Goal: Task Accomplishment & Management: Use online tool/utility

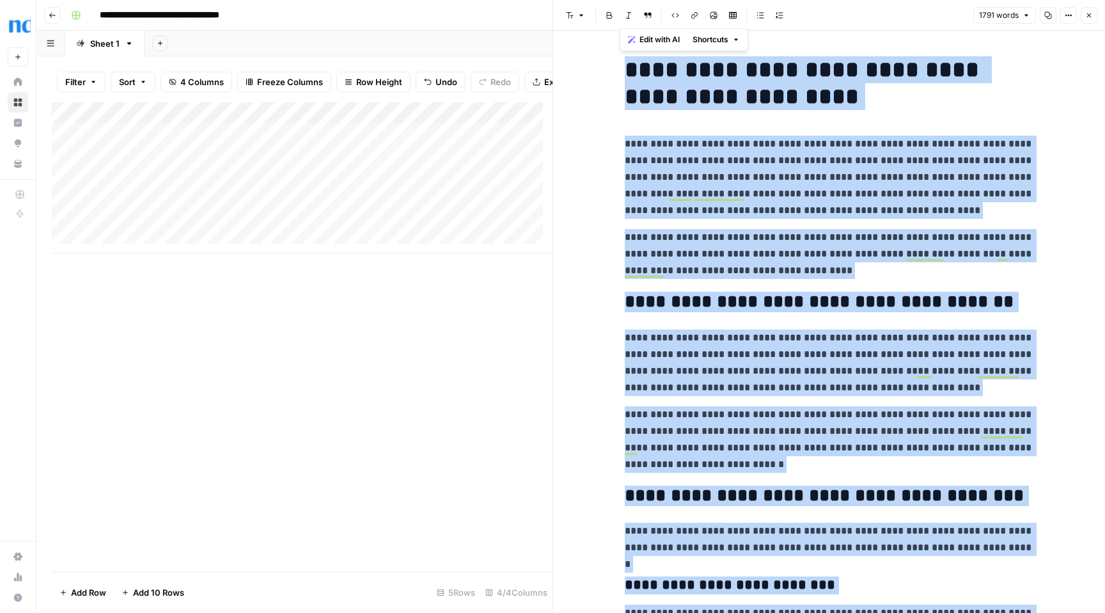
click at [251, 145] on div "Add Column" at bounding box center [302, 177] width 501 height 151
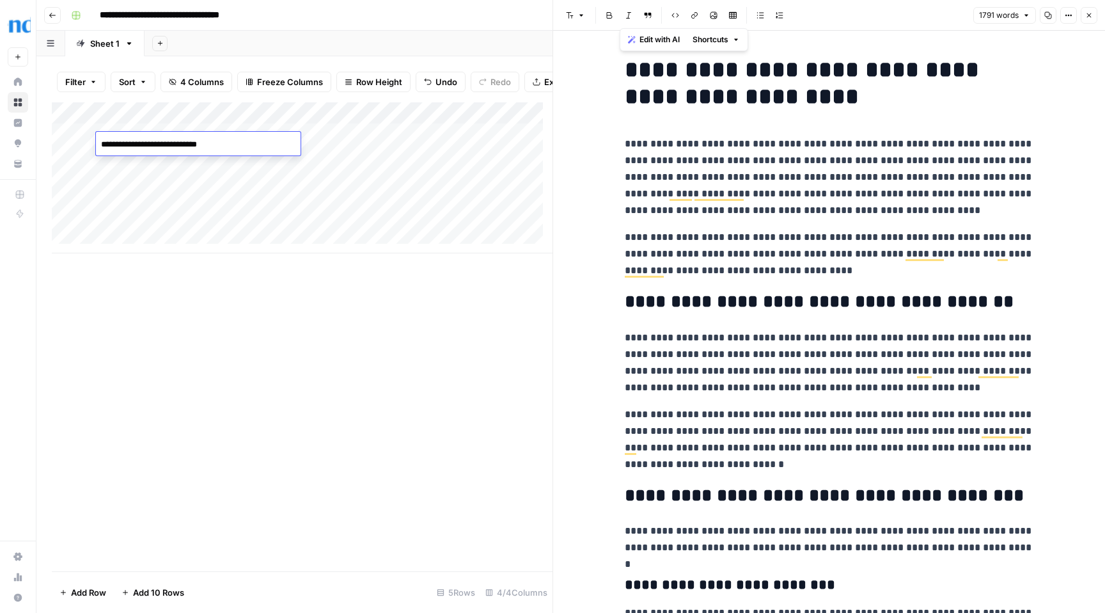
drag, startPoint x: 233, startPoint y: 145, endPoint x: 103, endPoint y: 145, distance: 129.8
click at [103, 145] on textarea "**********" at bounding box center [198, 145] width 205 height 18
click at [384, 320] on div "Add Column" at bounding box center [302, 336] width 501 height 469
click at [1089, 17] on icon "button" at bounding box center [1089, 16] width 8 height 8
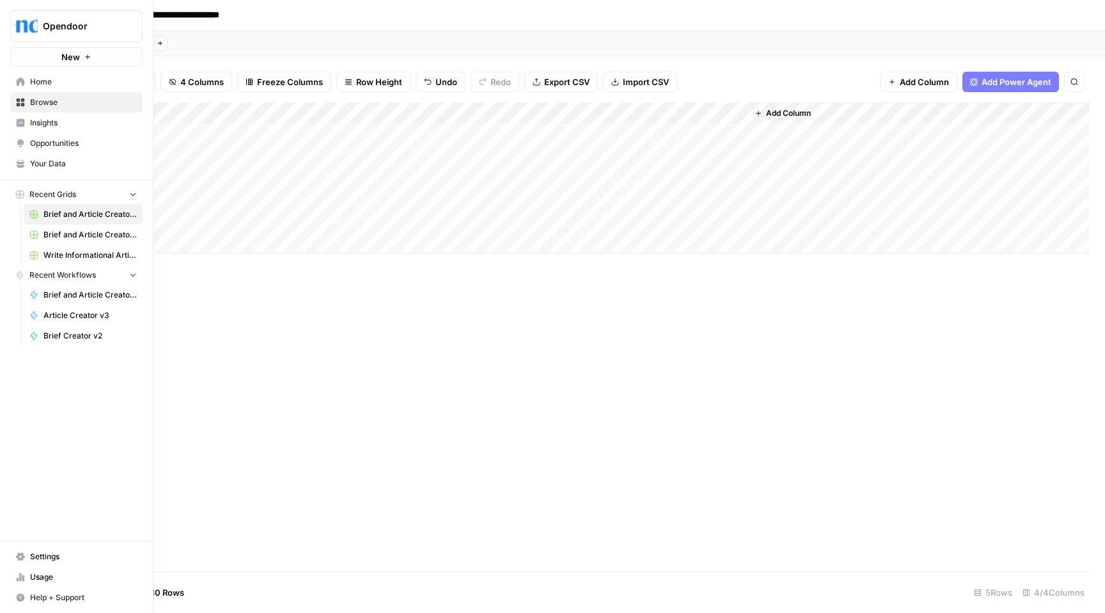
click at [67, 157] on link "Your Data" at bounding box center [76, 164] width 132 height 20
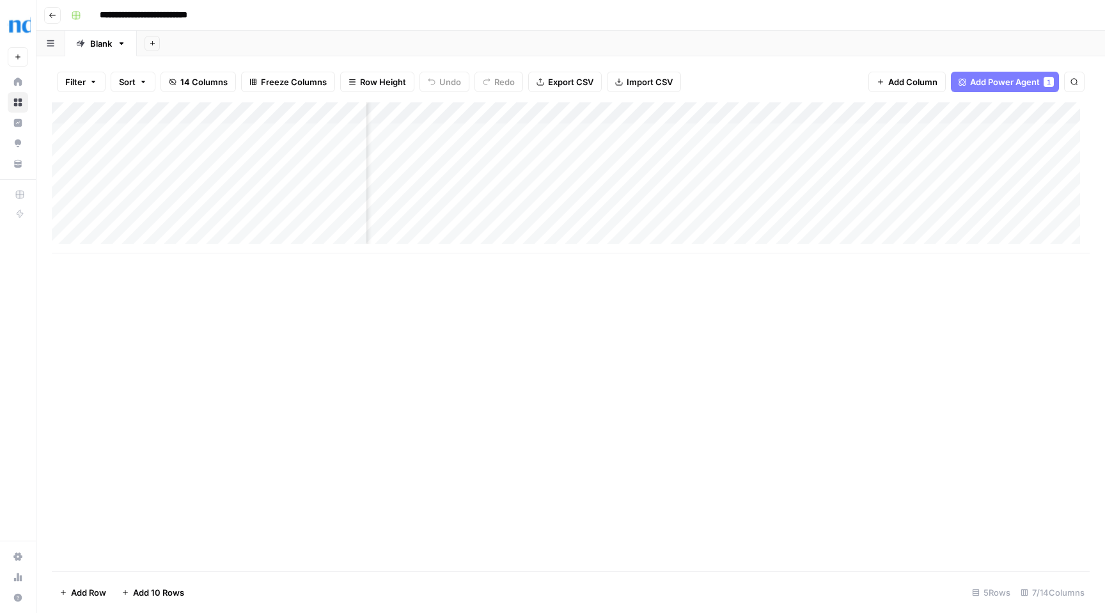
scroll to position [0, 111]
click at [830, 155] on div "Add Column" at bounding box center [571, 177] width 1038 height 151
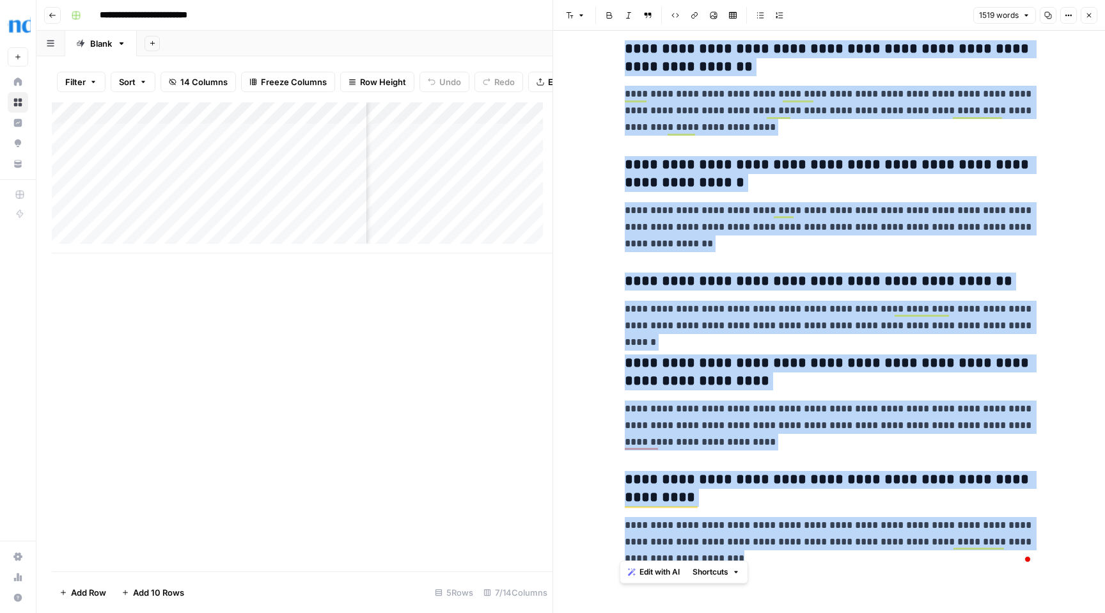
drag, startPoint x: 619, startPoint y: 66, endPoint x: 961, endPoint y: 570, distance: 609.2
copy div "**********"
click at [1087, 19] on icon "button" at bounding box center [1089, 16] width 8 height 8
